Goal: Find contact information: Find contact information

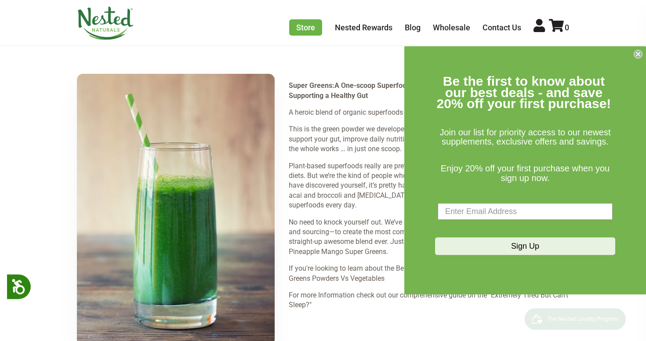
scroll to position [1326, 0]
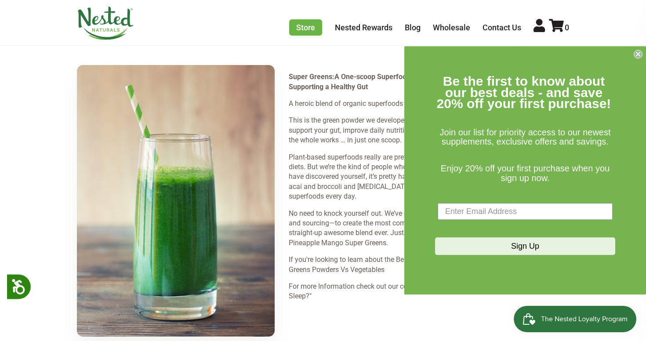
click at [639, 53] on icon "Close dialog" at bounding box center [639, 54] width 4 height 4
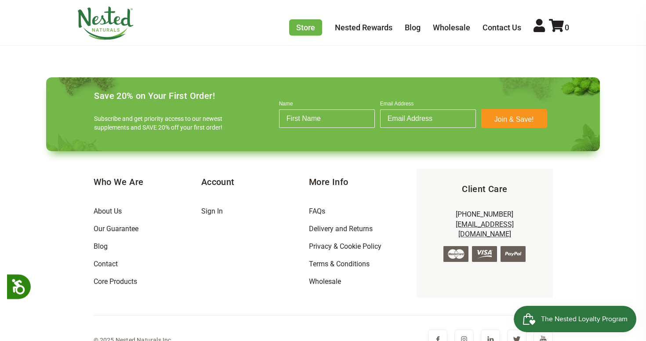
scroll to position [2870, 0]
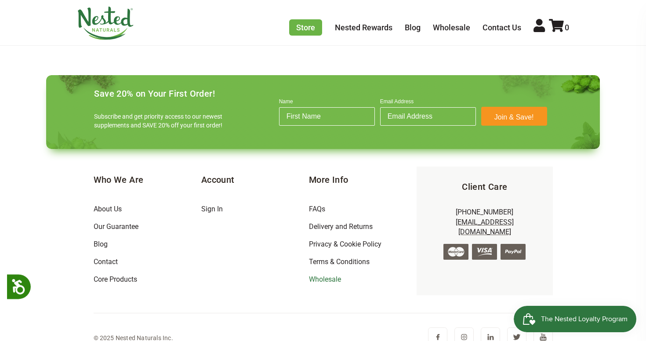
click at [326, 275] on link "Wholesale" at bounding box center [325, 279] width 32 height 8
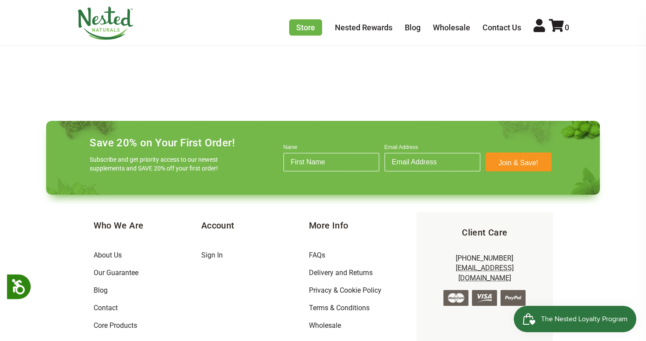
scroll to position [703, 0]
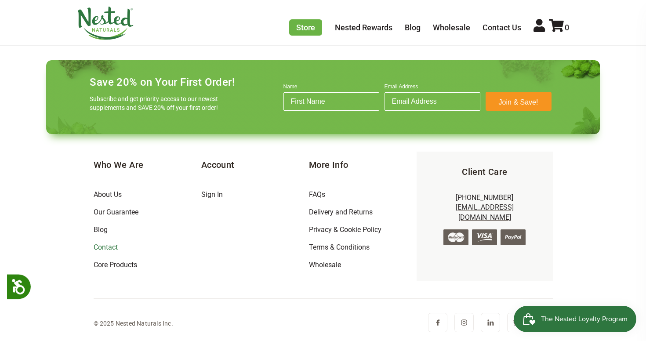
click at [105, 250] on link "Contact" at bounding box center [106, 247] width 24 height 8
